Goal: Navigation & Orientation: Find specific page/section

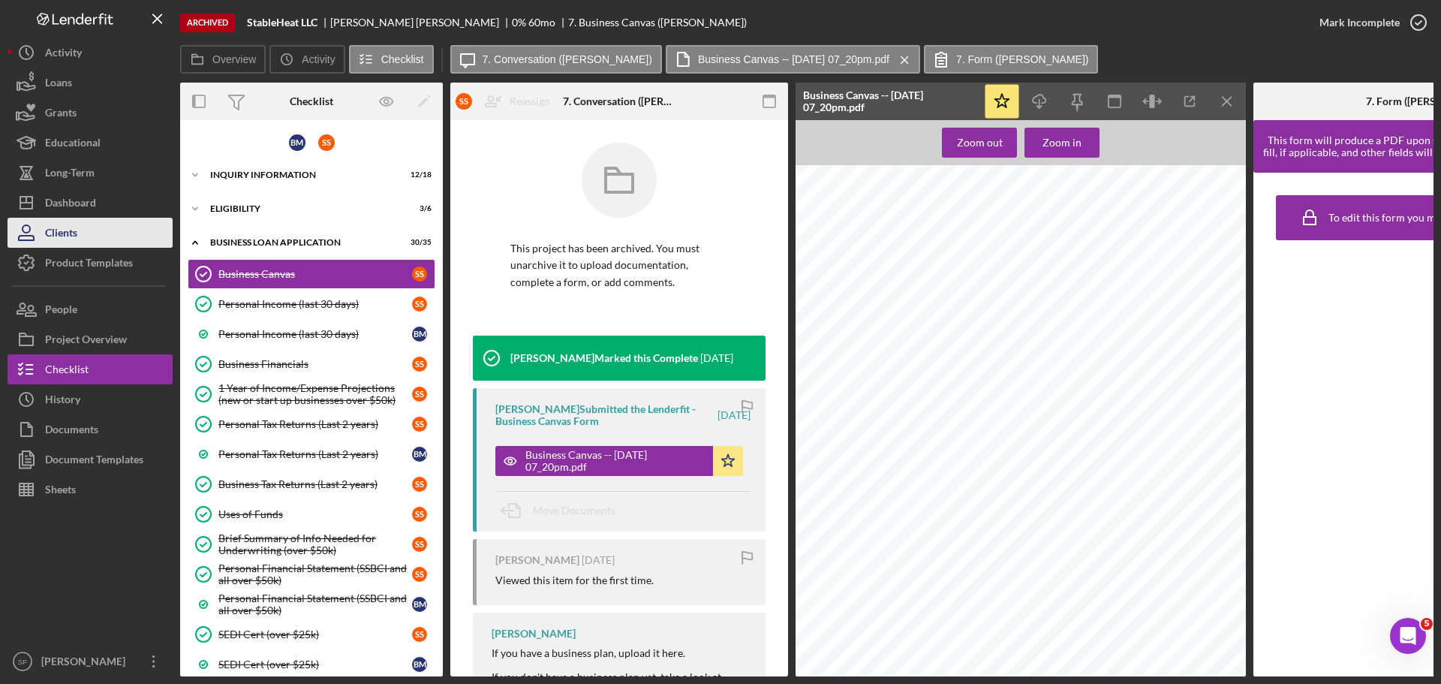
click at [100, 224] on button "Clients" at bounding box center [90, 233] width 165 height 30
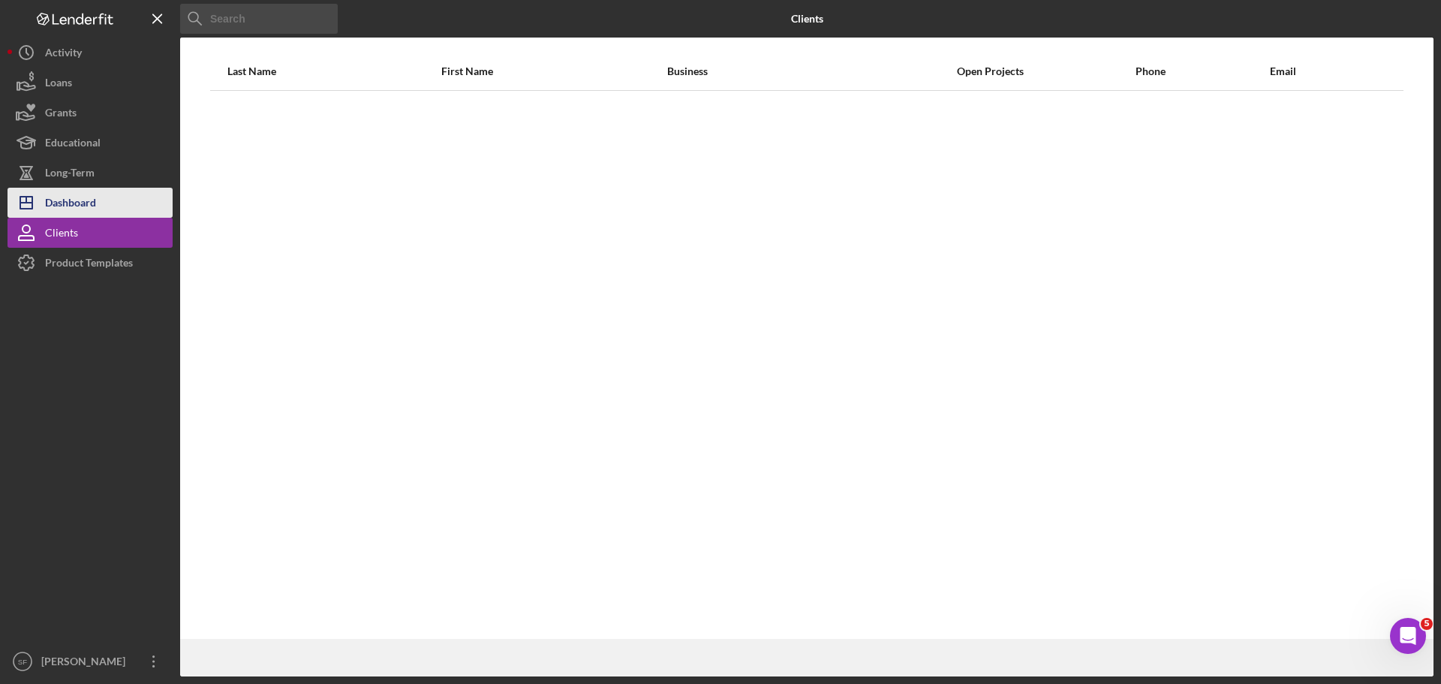
click at [104, 203] on button "Icon/Dashboard Dashboard" at bounding box center [90, 203] width 165 height 30
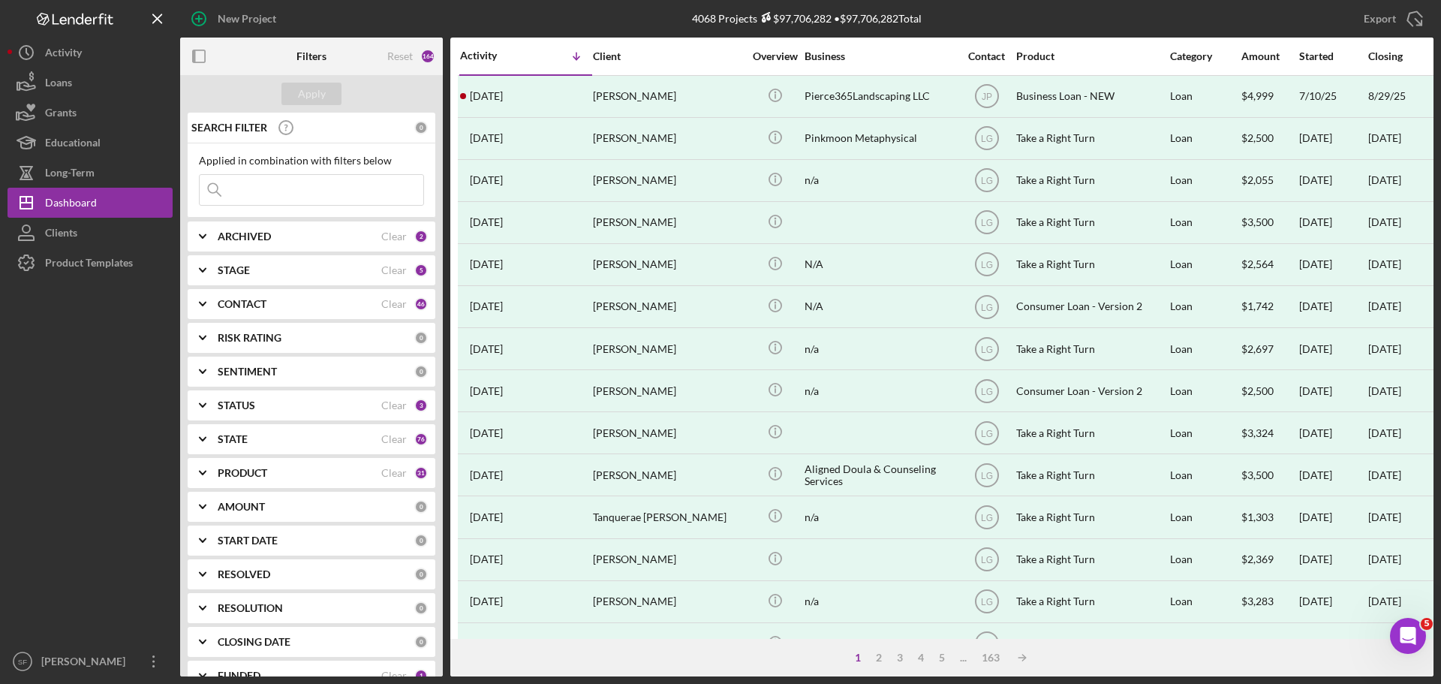
click at [297, 186] on input at bounding box center [312, 190] width 224 height 30
